Goal: Transaction & Acquisition: Purchase product/service

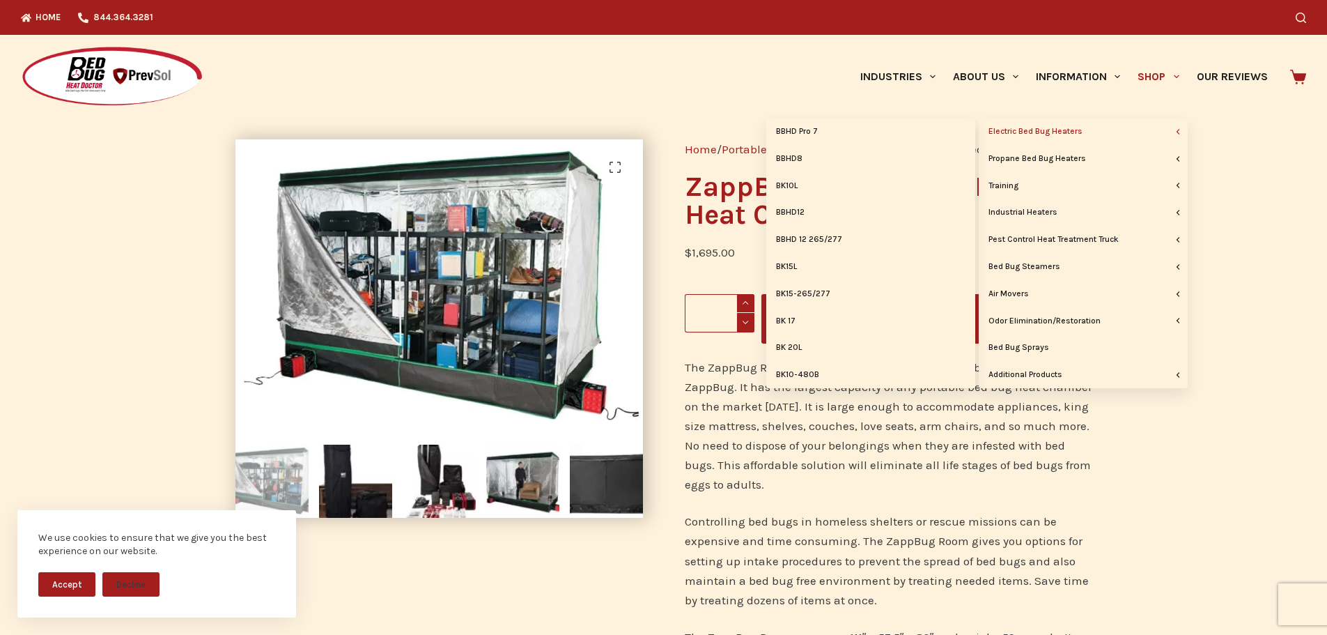
click at [1072, 132] on link "Electric Bed Bug Heaters" at bounding box center [1083, 131] width 209 height 26
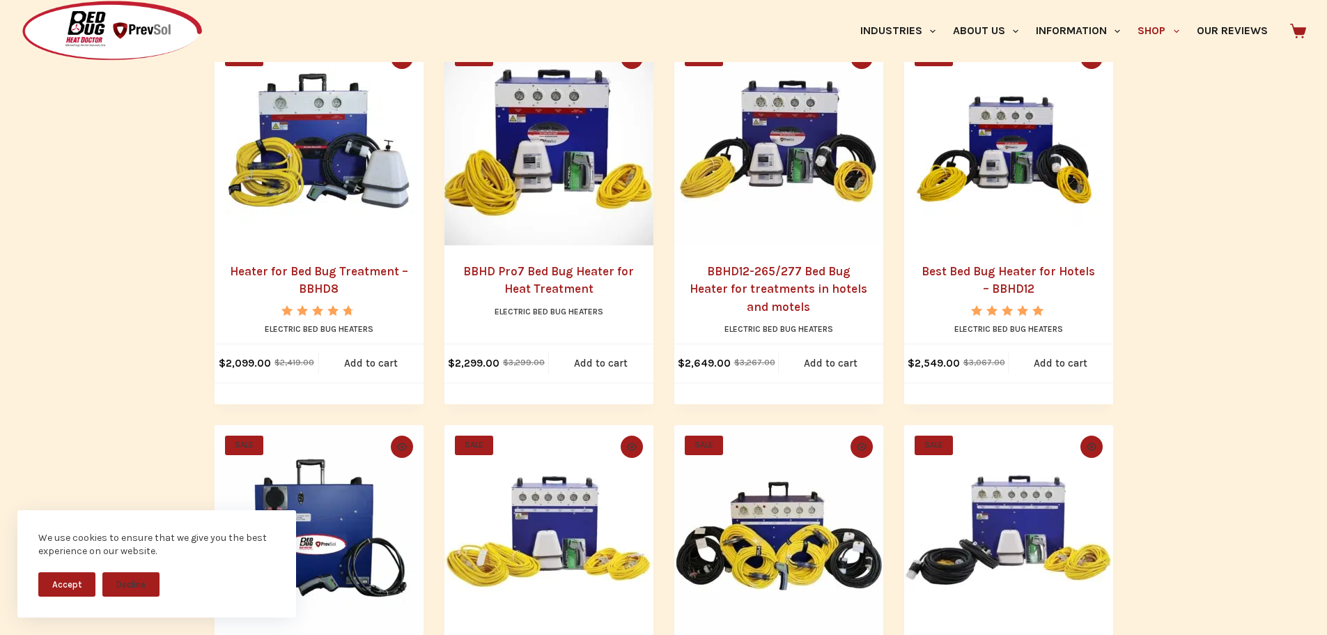
scroll to position [348, 0]
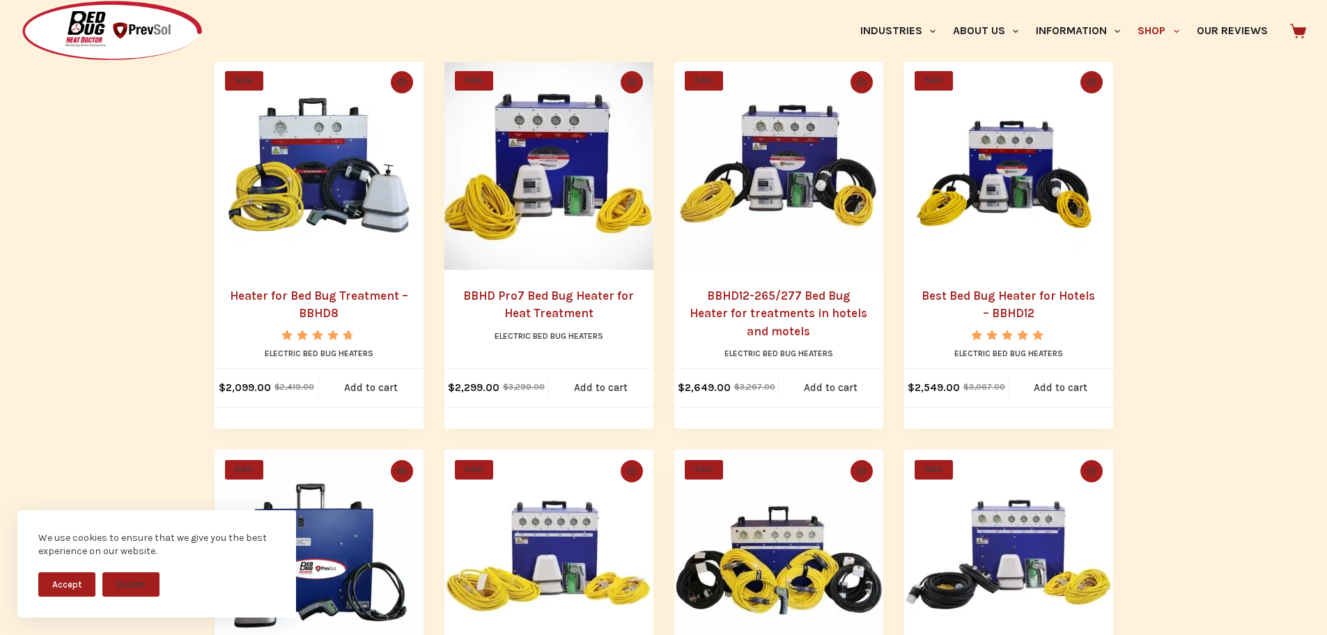
click at [312, 297] on link "Heater for Bed Bug Treatment – BBHD8" at bounding box center [319, 304] width 178 height 32
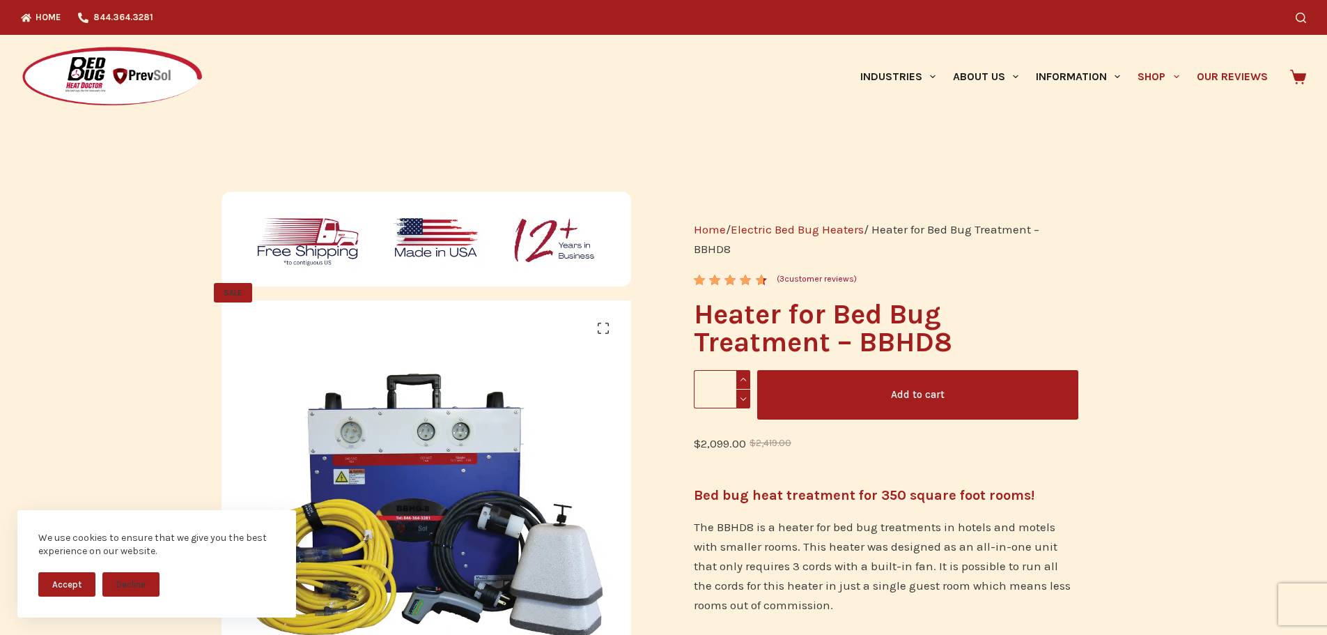
click at [1235, 71] on link "Our Reviews" at bounding box center [1232, 77] width 88 height 84
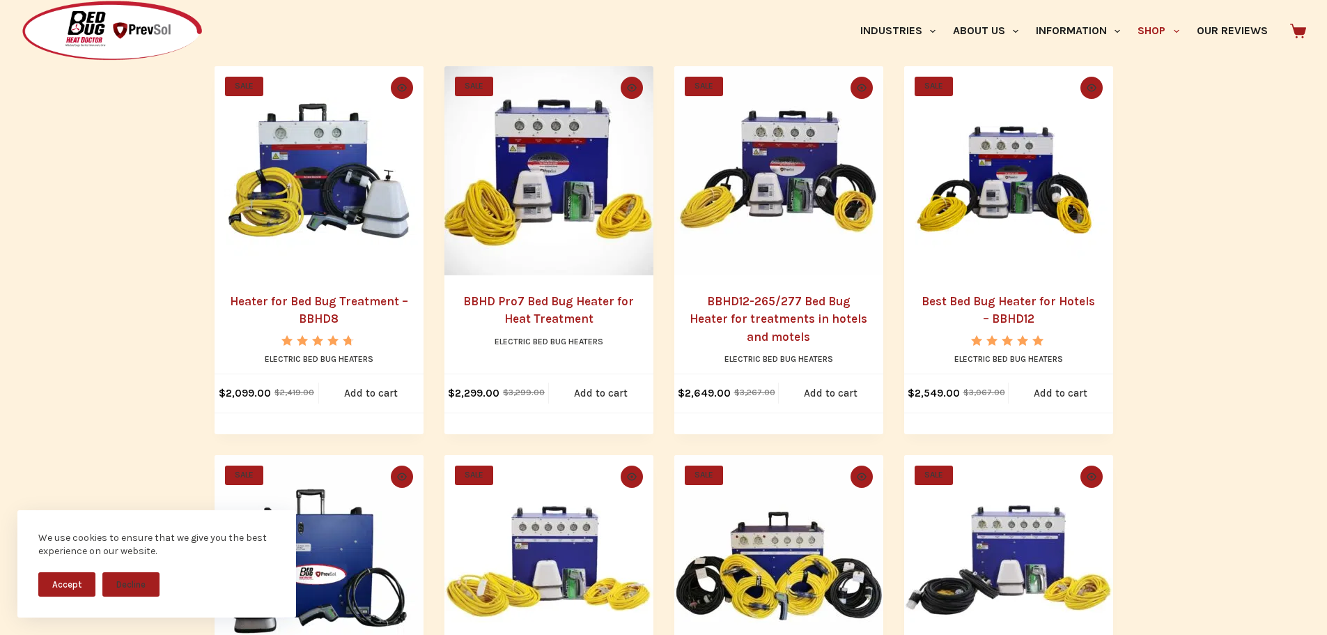
scroll to position [40, 0]
